Goal: Find specific fact: Find specific fact

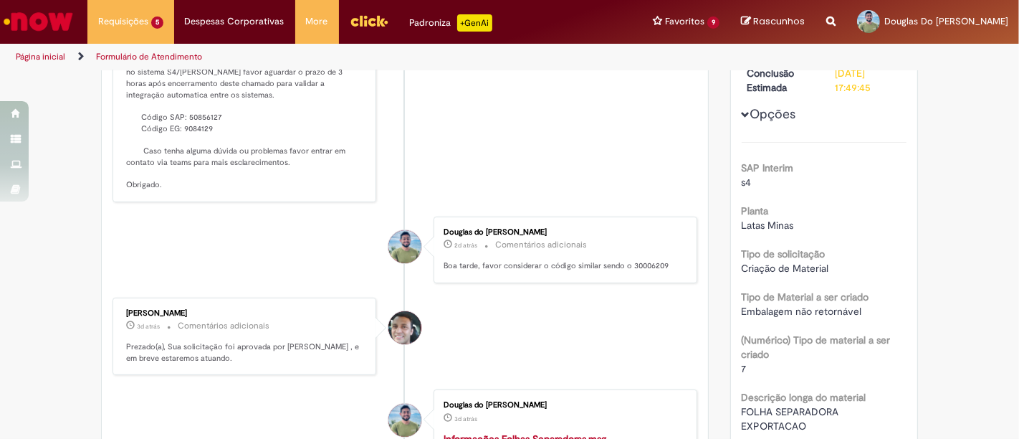
scroll to position [239, 0]
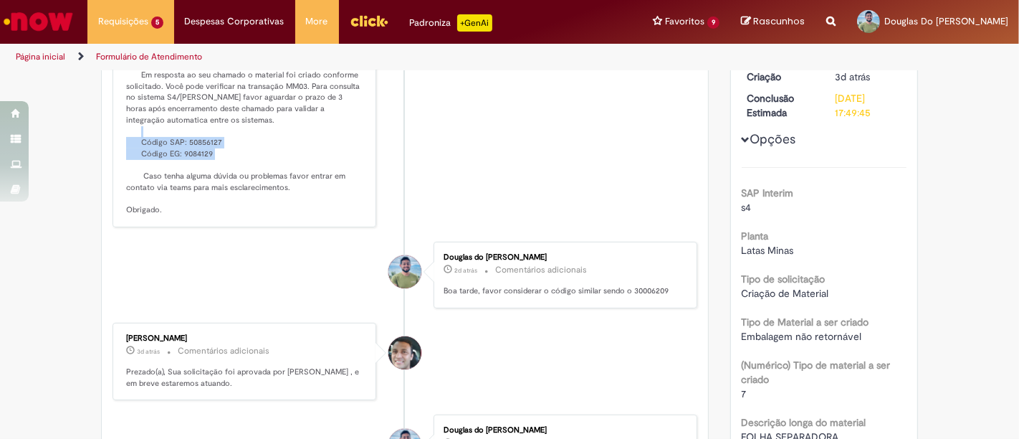
drag, startPoint x: 143, startPoint y: 161, endPoint x: 242, endPoint y: 171, distance: 98.7
click at [242, 171] on p "Solução Proposta: Olá! Tudo bem? Em resposta ao seu chamado o material foi cria…" at bounding box center [245, 121] width 239 height 190
click at [179, 183] on p "Solução Proposta: Olá! Tudo bem? Em resposta ao seu chamado o material foi cria…" at bounding box center [245, 121] width 239 height 190
click at [147, 165] on p "Solução Proposta: Olá! Tudo bem? Em resposta ao seu chamado o material foi cria…" at bounding box center [245, 121] width 239 height 190
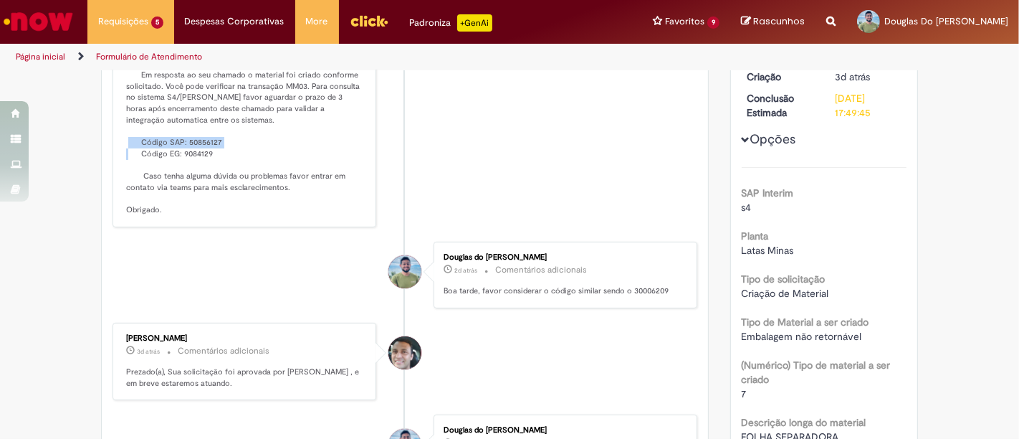
click at [147, 165] on p "Solução Proposta: Olá! Tudo bem? Em resposta ao seu chamado o material foi cria…" at bounding box center [245, 121] width 239 height 190
click at [147, 197] on p "Solução Proposta: Olá! Tudo bem? Em resposta ao seu chamado o material foi cria…" at bounding box center [245, 121] width 239 height 190
drag, startPoint x: 132, startPoint y: 161, endPoint x: 211, endPoint y: 173, distance: 79.8
click at [211, 173] on p "Solução Proposta: Olá! Tudo bem? Em resposta ao seu chamado o material foi cria…" at bounding box center [245, 121] width 239 height 190
copy p "Código SAP: 50856127 Código EG: 9084129"
